Goal: Check status: Check status

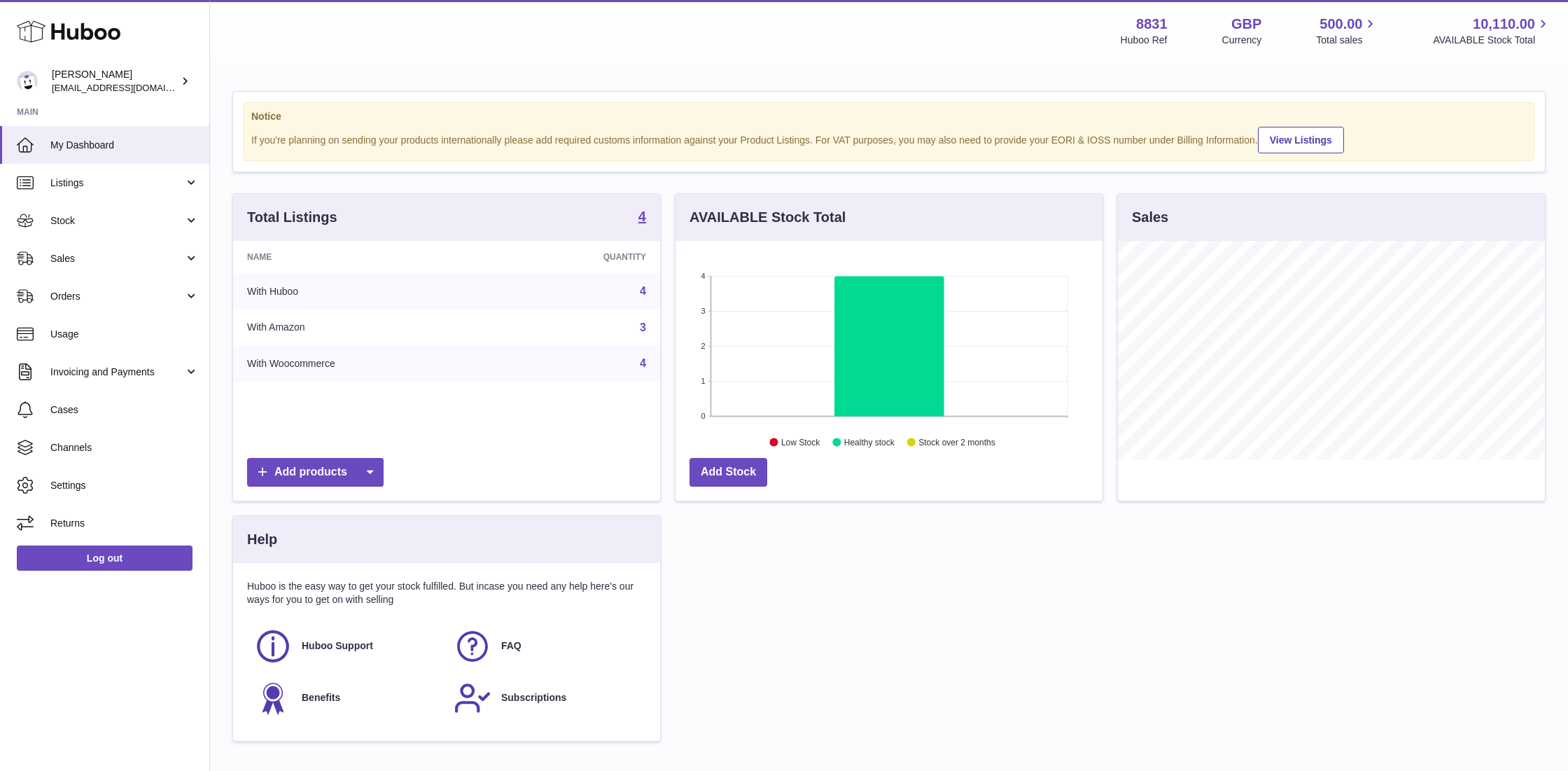
scroll to position [217, 427]
click at [71, 292] on span "Orders" at bounding box center [116, 296] width 134 height 14
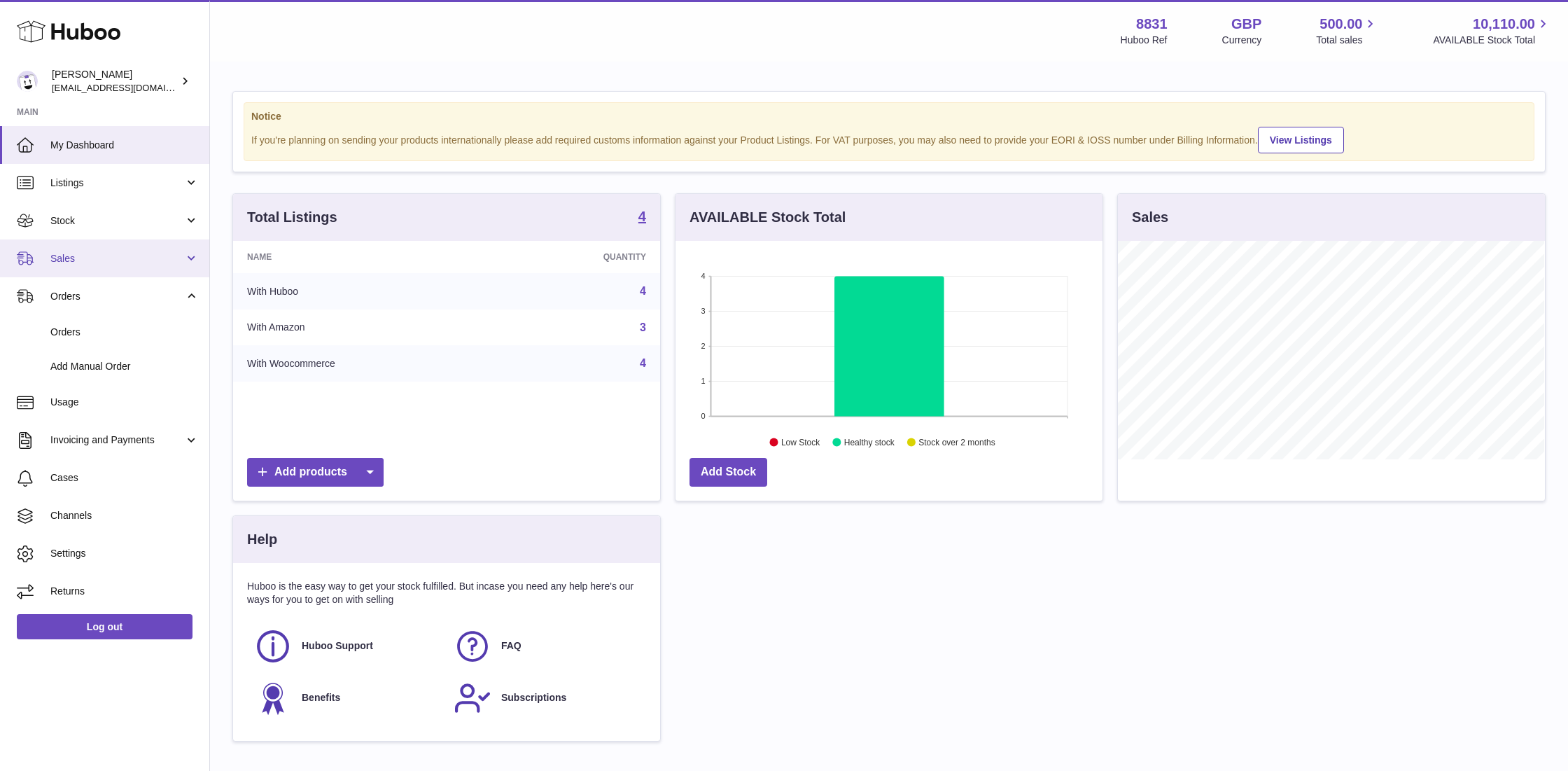
click at [77, 254] on span "Sales" at bounding box center [116, 258] width 134 height 14
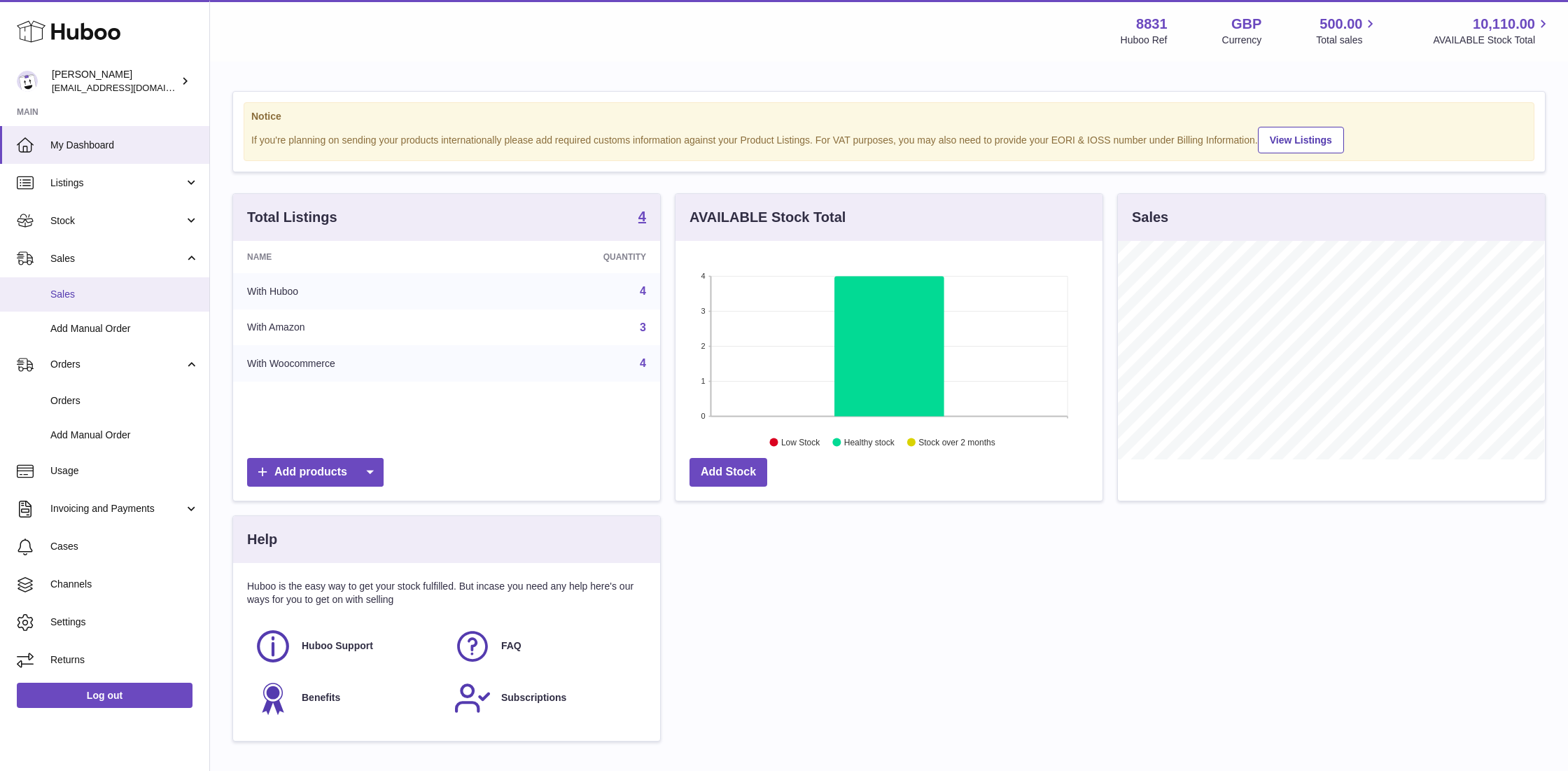
click at [77, 287] on span "Sales" at bounding box center [124, 294] width 148 height 14
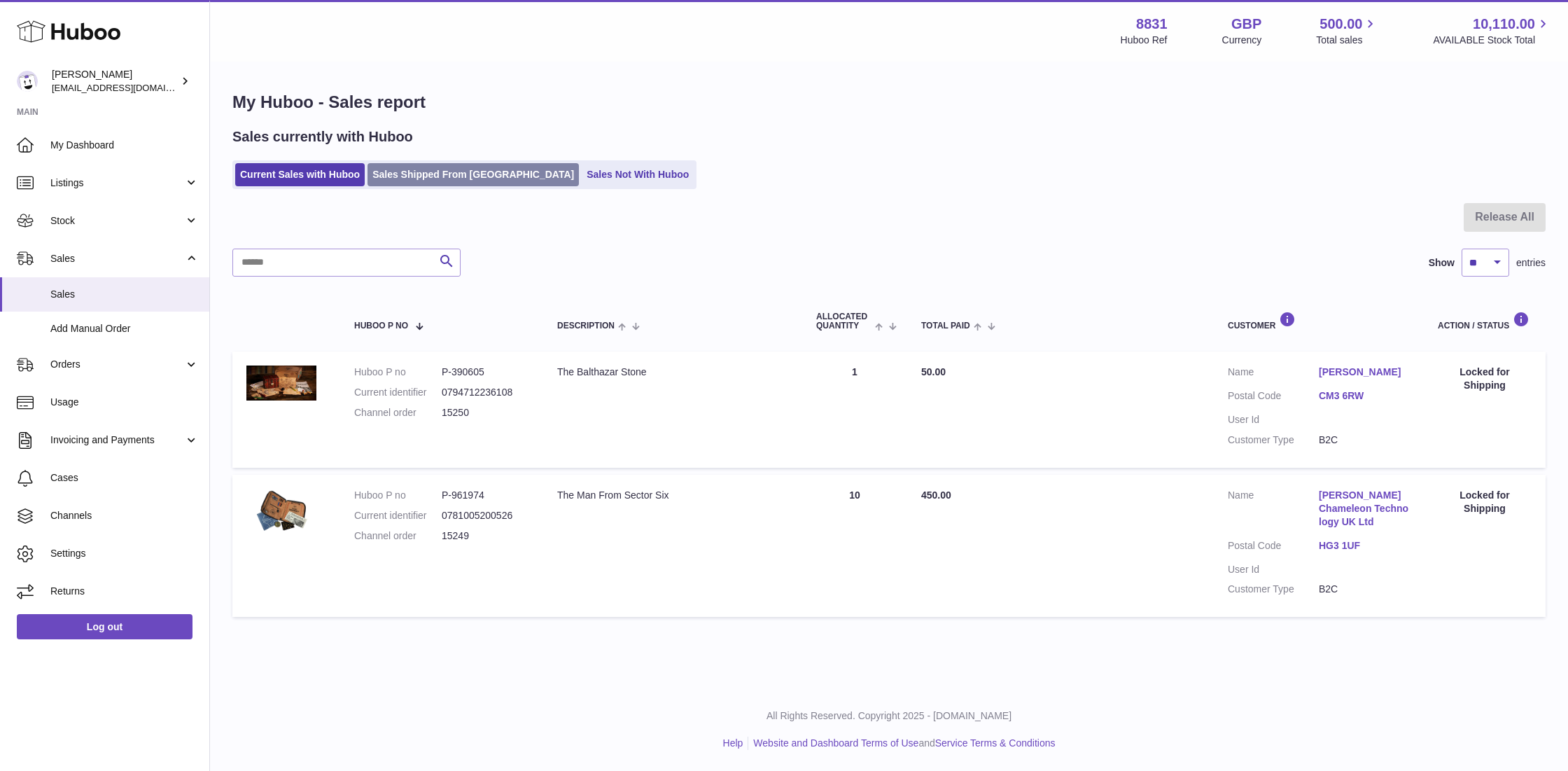
click at [437, 172] on link "Sales Shipped From [GEOGRAPHIC_DATA]" at bounding box center [473, 174] width 211 height 23
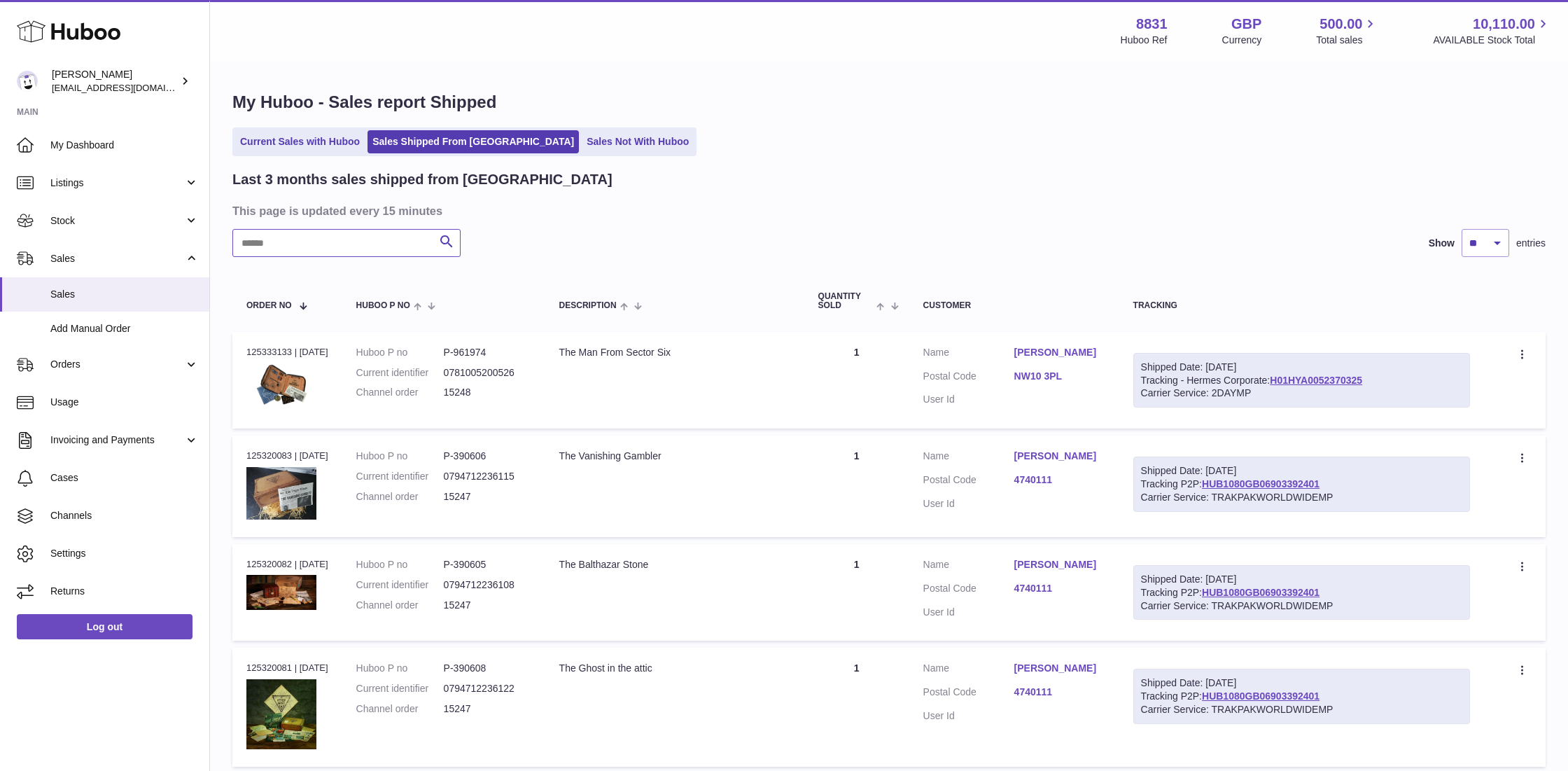
click at [330, 245] on input "text" at bounding box center [347, 243] width 228 height 28
paste input "*********"
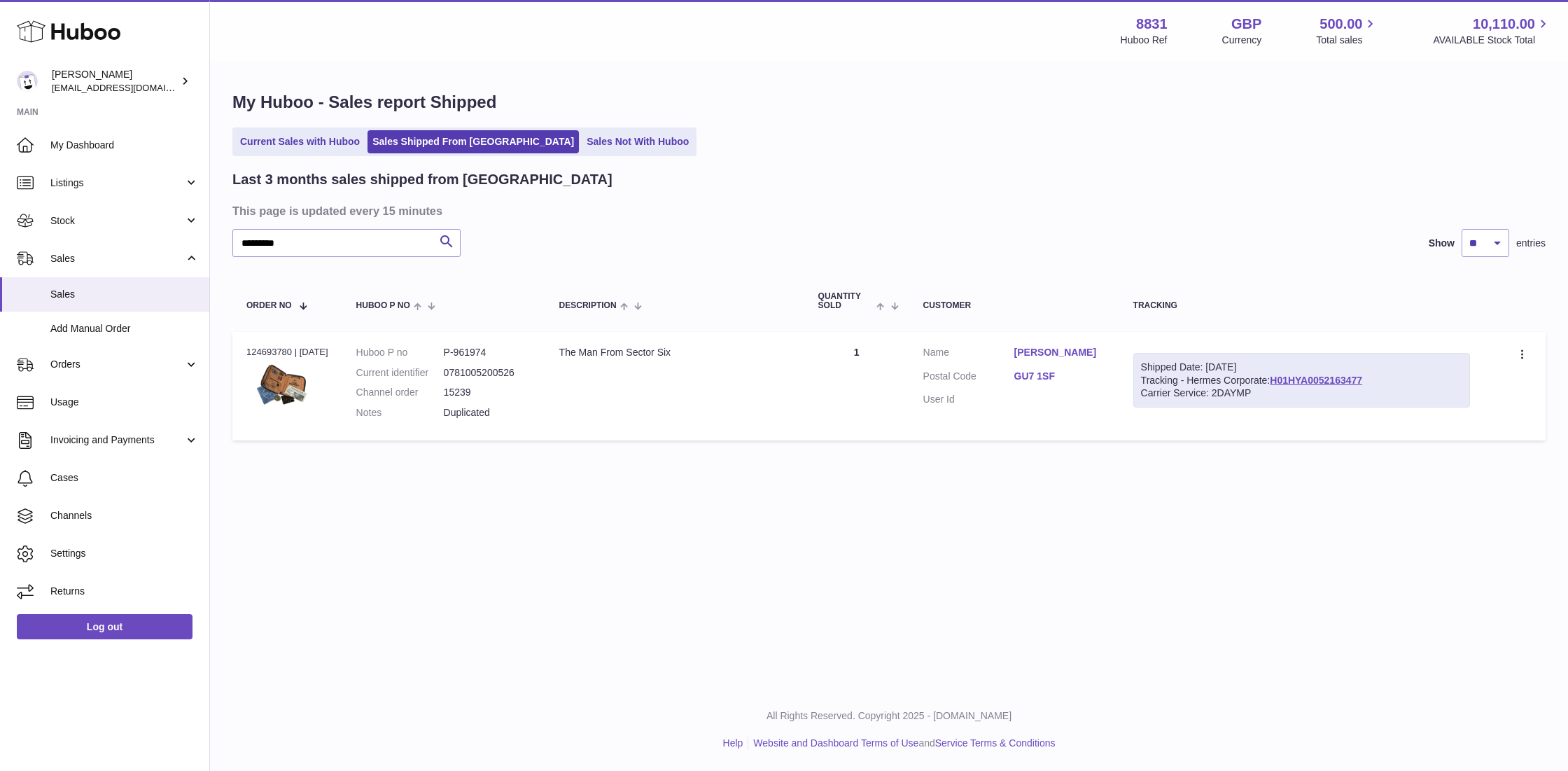
drag, startPoint x: 477, startPoint y: 390, endPoint x: 443, endPoint y: 393, distance: 34.1
click at [443, 393] on dl "Huboo P no P-961974 Current identifier 0781005200526 Channel order 15239 Notes …" at bounding box center [444, 386] width 175 height 81
copy dl "15239"
drag, startPoint x: 268, startPoint y: 239, endPoint x: 205, endPoint y: 235, distance: 63.1
click at [205, 235] on div "Huboo Tom Nickson rob@themysteryagency.com Main My Dashboard Listings Not with …" at bounding box center [784, 386] width 1568 height 771
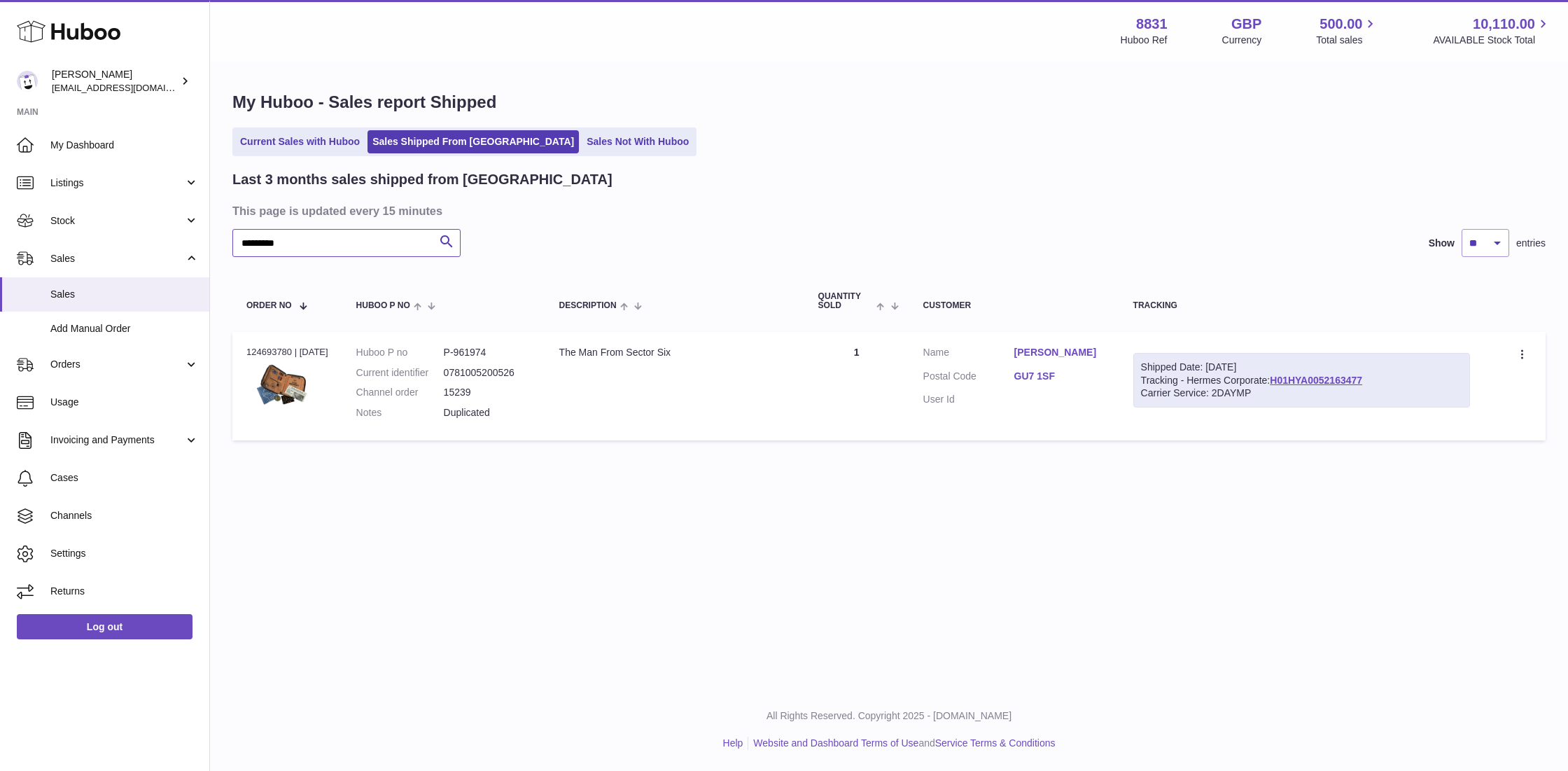
drag, startPoint x: 291, startPoint y: 241, endPoint x: 222, endPoint y: 236, distance: 69.2
click at [222, 236] on div "My Huboo - Sales report Shipped Current Sales with Huboo Sales Shipped From Hub…" at bounding box center [889, 268] width 1358 height 412
paste input "text"
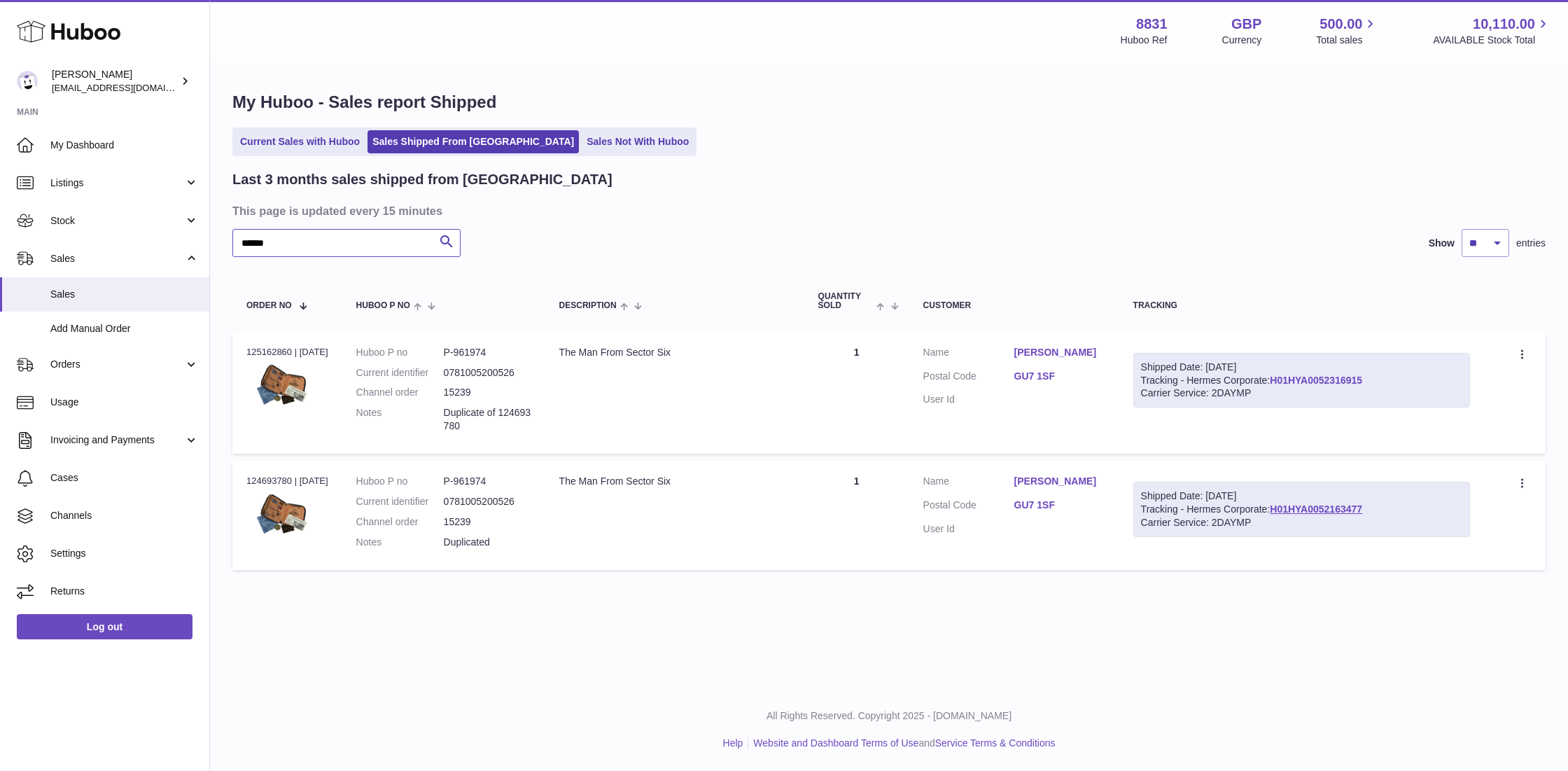
type input "*****"
click at [1330, 375] on link "H01HYA0052316915" at bounding box center [1316, 380] width 93 height 11
